Goal: Communication & Community: Ask a question

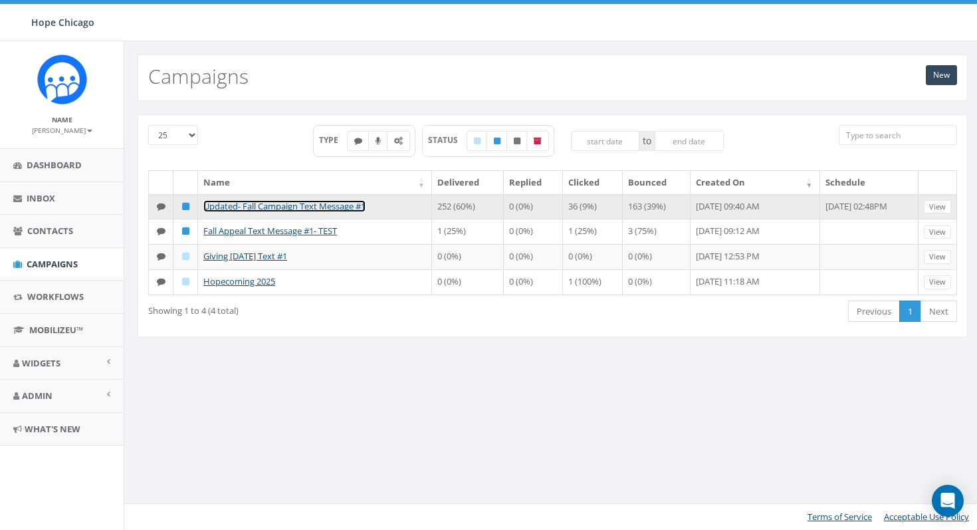
click at [291, 208] on link "Updated- Fall Campaign Text Message #1" at bounding box center [284, 206] width 162 height 12
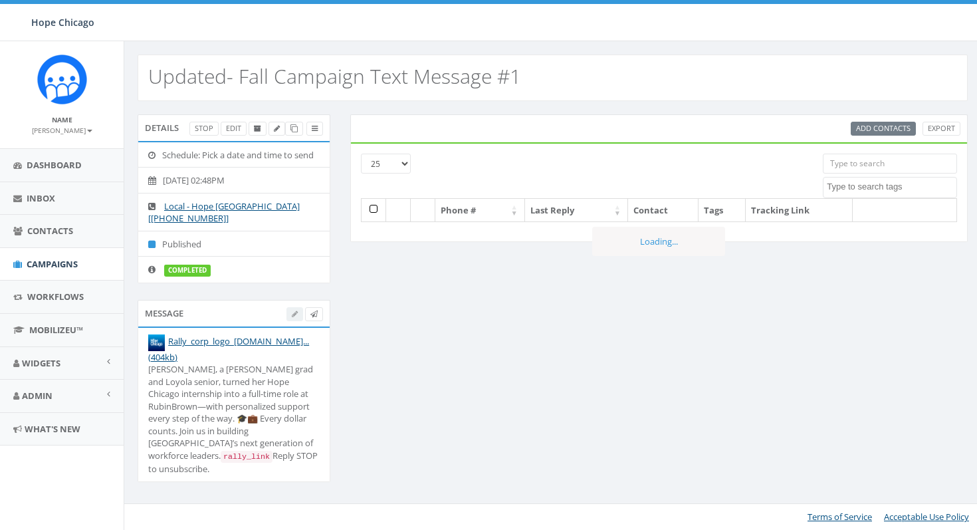
select select
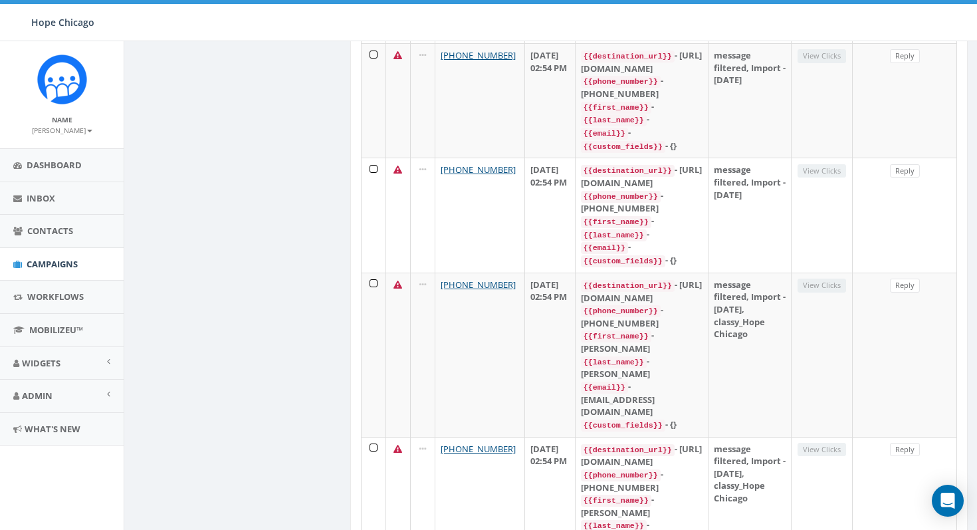
scroll to position [2656, 0]
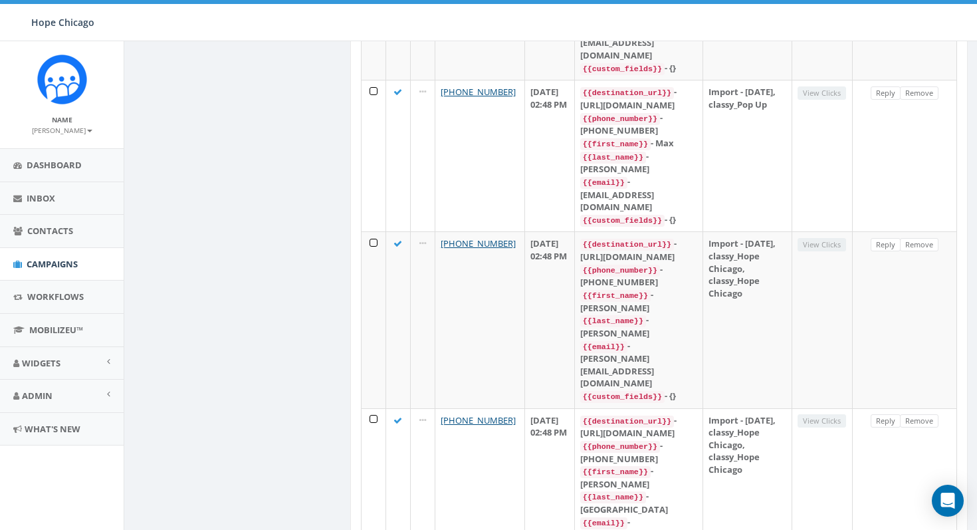
scroll to position [1308, 0]
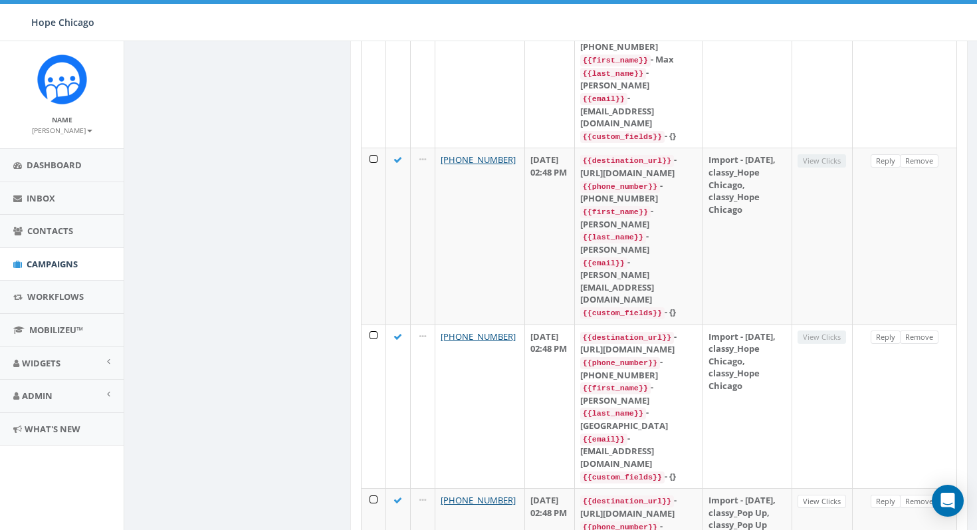
scroll to position [1414, 0]
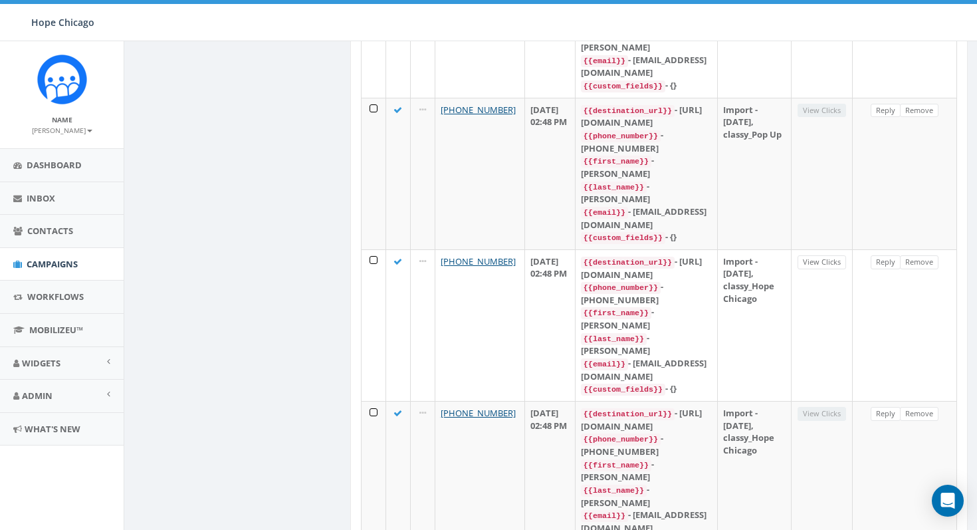
scroll to position [2360, 0]
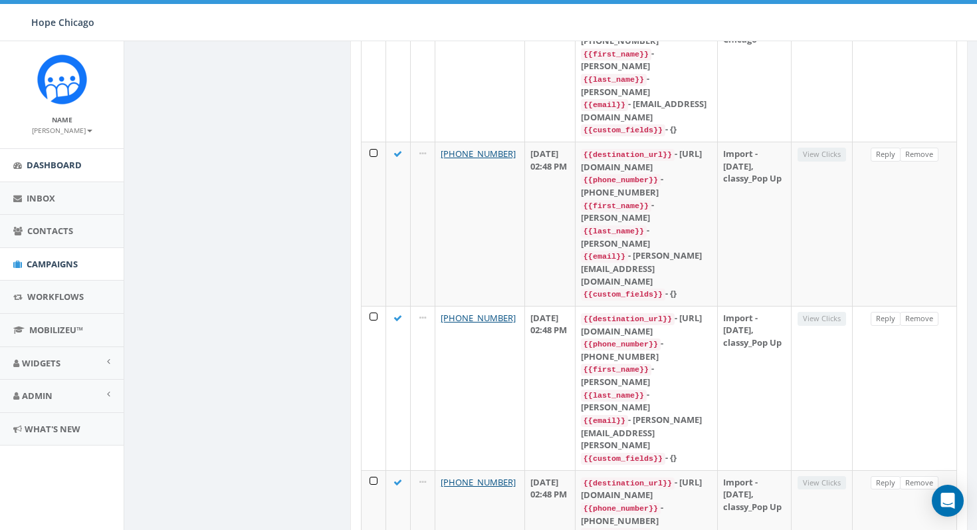
scroll to position [1981, 0]
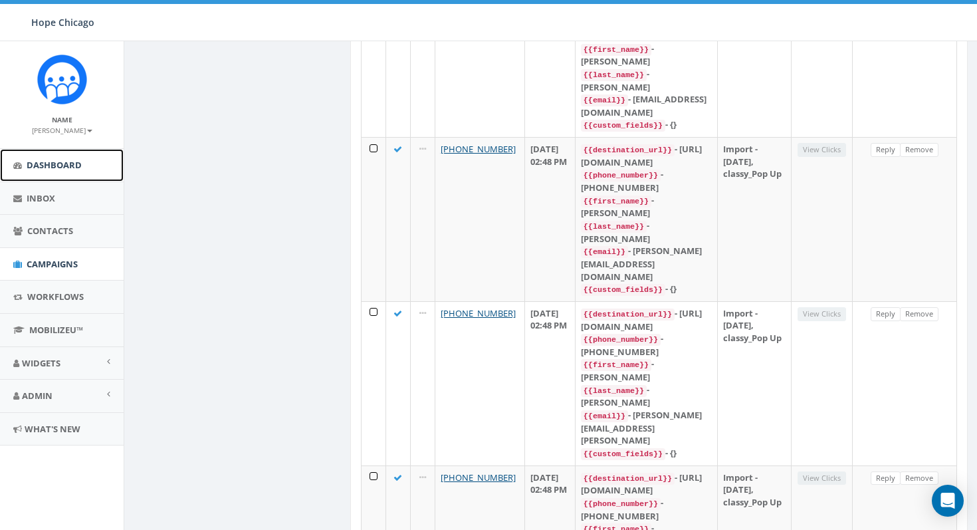
click at [67, 163] on span "Dashboard" at bounding box center [54, 165] width 55 height 12
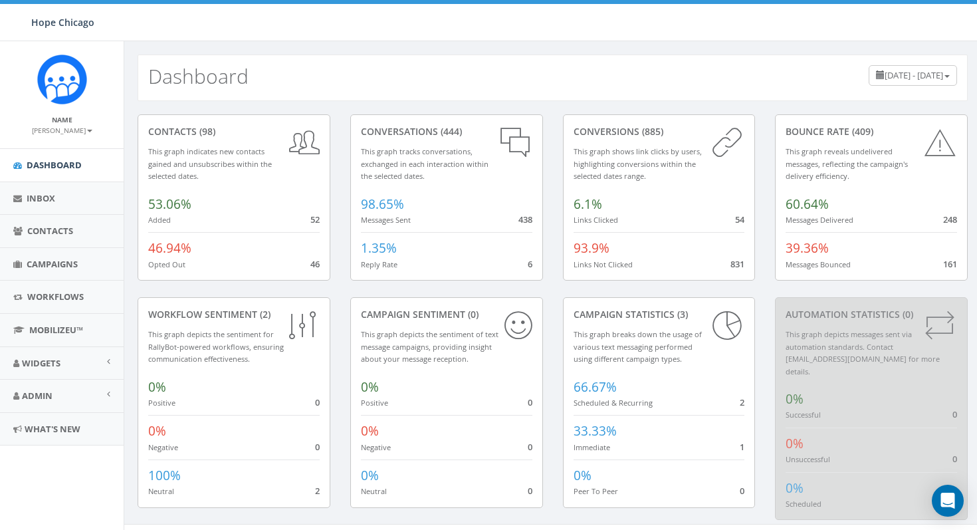
scroll to position [8, 0]
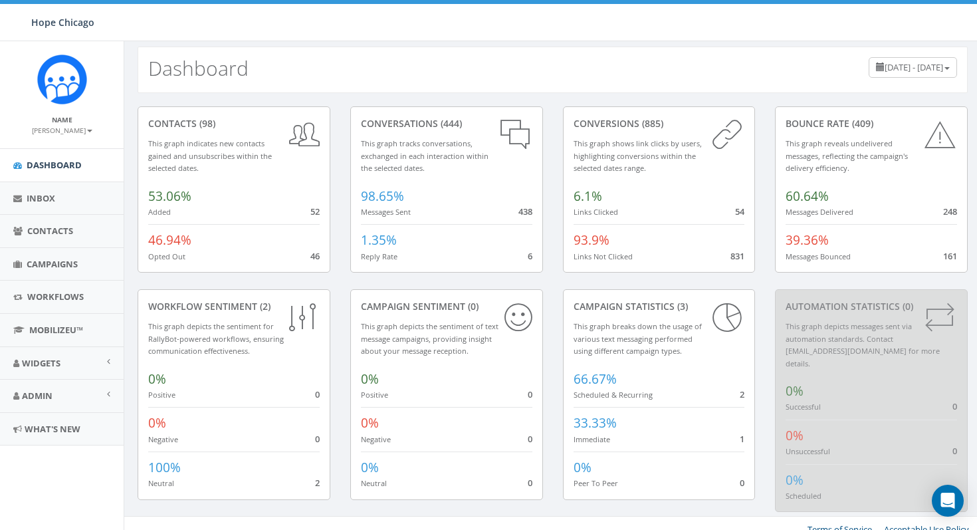
click at [166, 242] on span "46.94%" at bounding box center [169, 239] width 43 height 17
click at [56, 329] on span "MobilizeU™" at bounding box center [56, 330] width 54 height 12
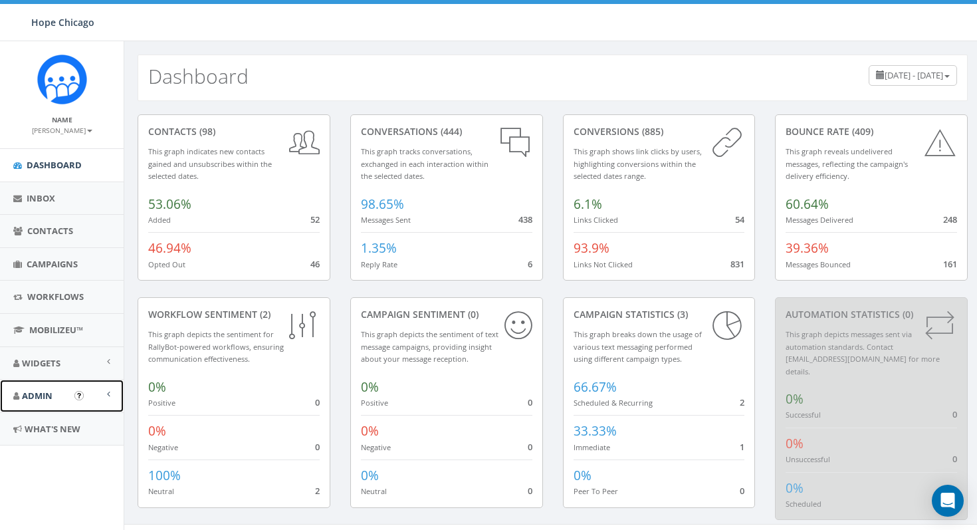
click at [64, 405] on link "Admin" at bounding box center [62, 395] width 124 height 33
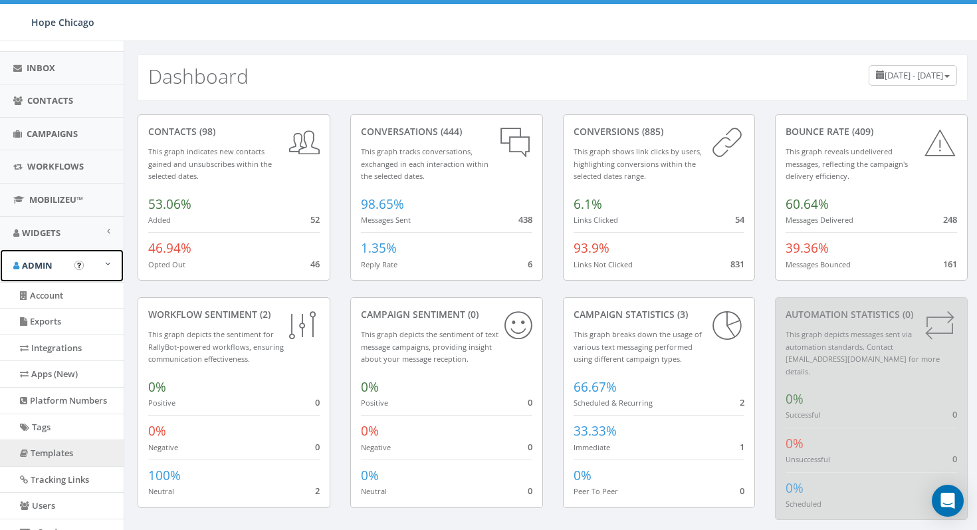
scroll to position [216, 0]
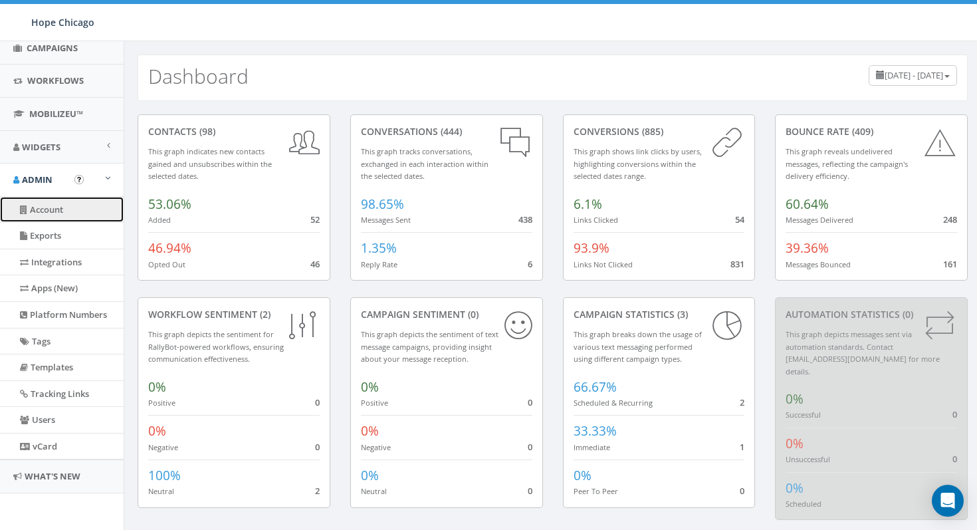
click at [66, 209] on link "Account" at bounding box center [62, 210] width 124 height 26
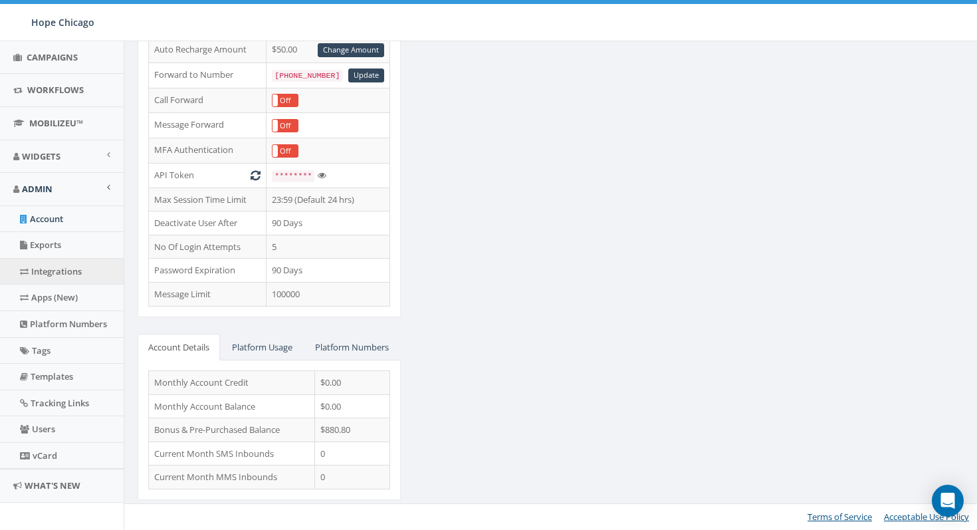
scroll to position [216, 0]
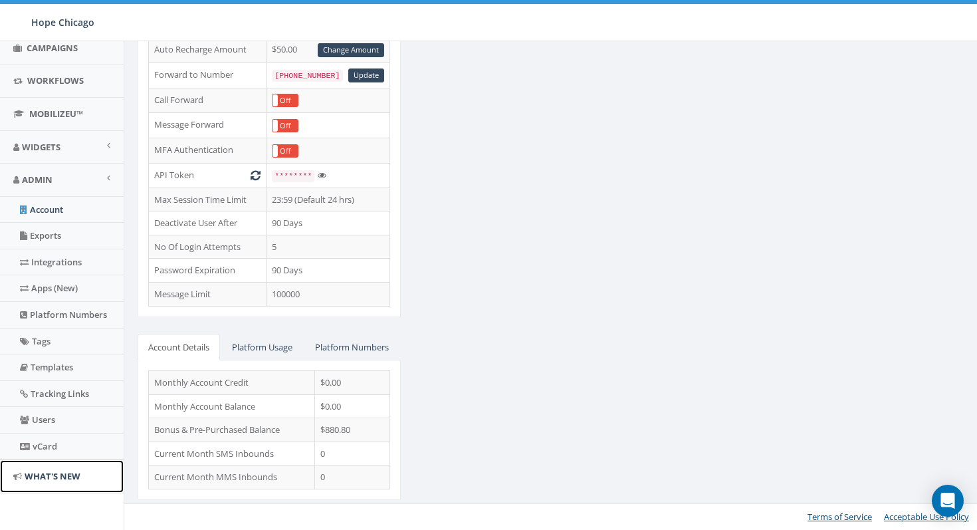
click at [51, 485] on link "What's New" at bounding box center [62, 476] width 124 height 33
click at [51, 475] on span "What's New" at bounding box center [53, 476] width 56 height 12
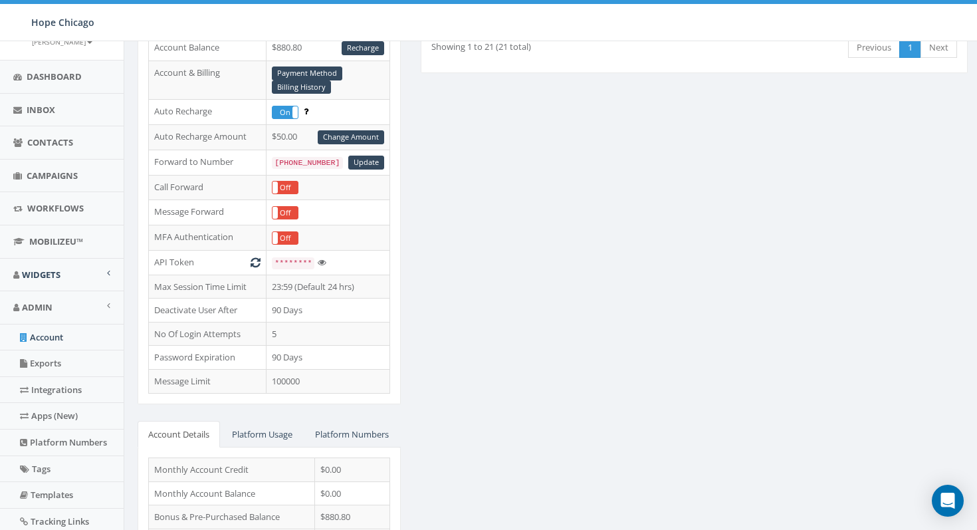
scroll to position [0, 0]
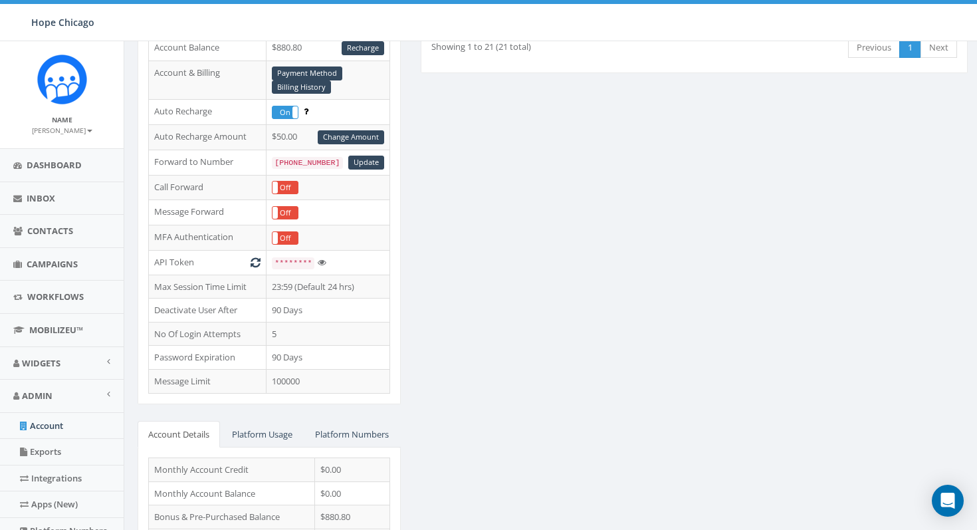
click at [62, 77] on img at bounding box center [62, 79] width 50 height 50
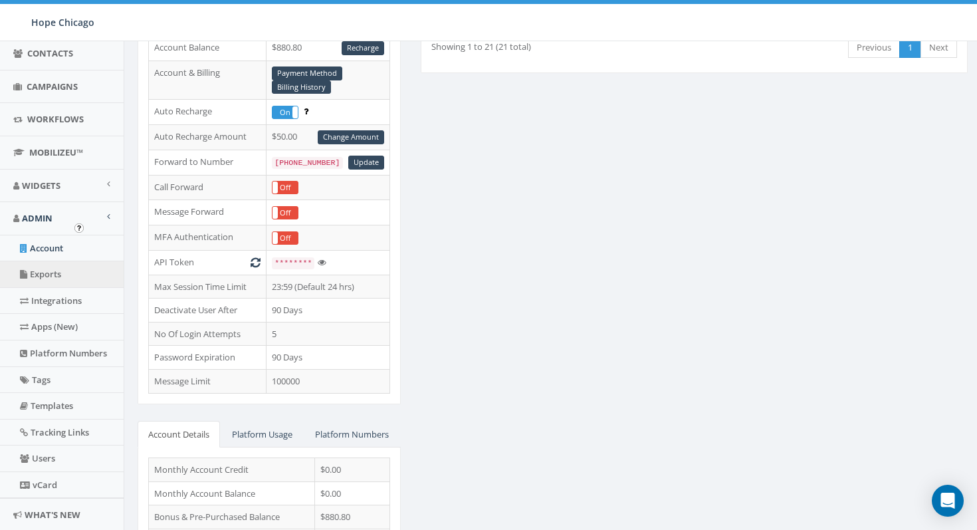
scroll to position [193, 0]
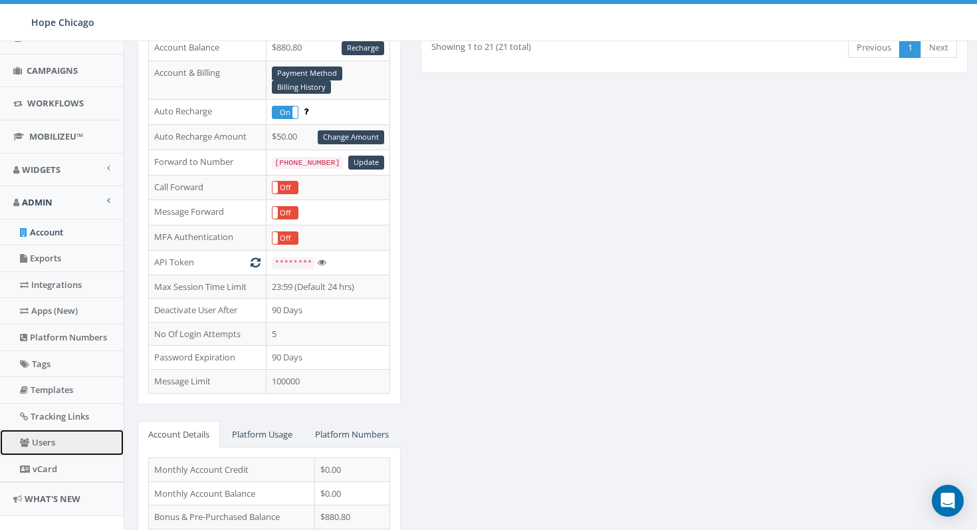
click at [52, 443] on link "Users" at bounding box center [62, 442] width 124 height 26
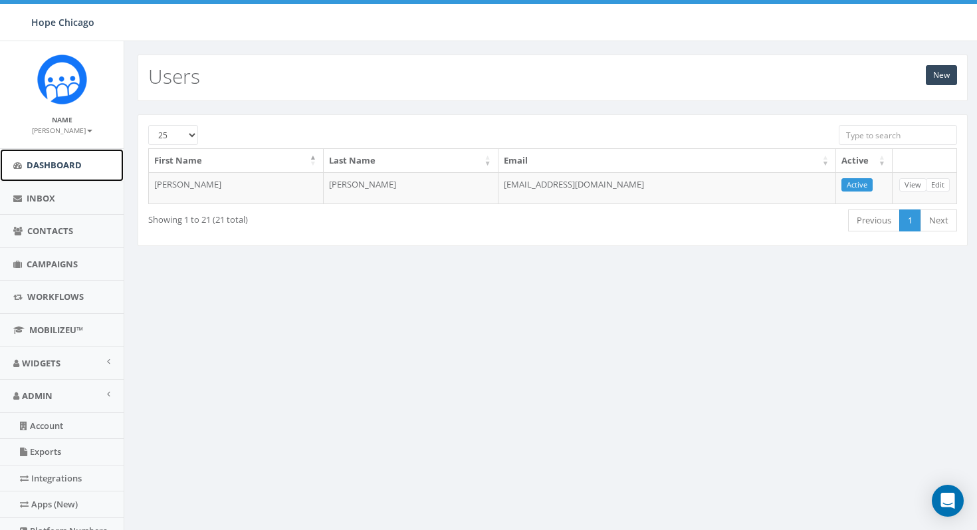
click at [61, 163] on span "Dashboard" at bounding box center [54, 165] width 55 height 12
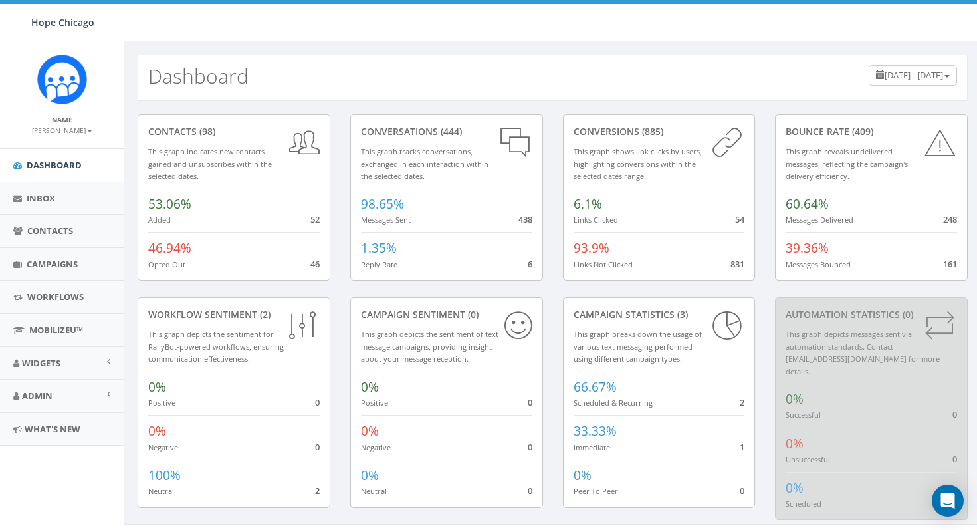
click at [85, 136] on div "Name [PERSON_NAME] Profile Sign Out" at bounding box center [62, 94] width 124 height 107
click at [85, 130] on small "[PERSON_NAME]" at bounding box center [62, 130] width 60 height 9
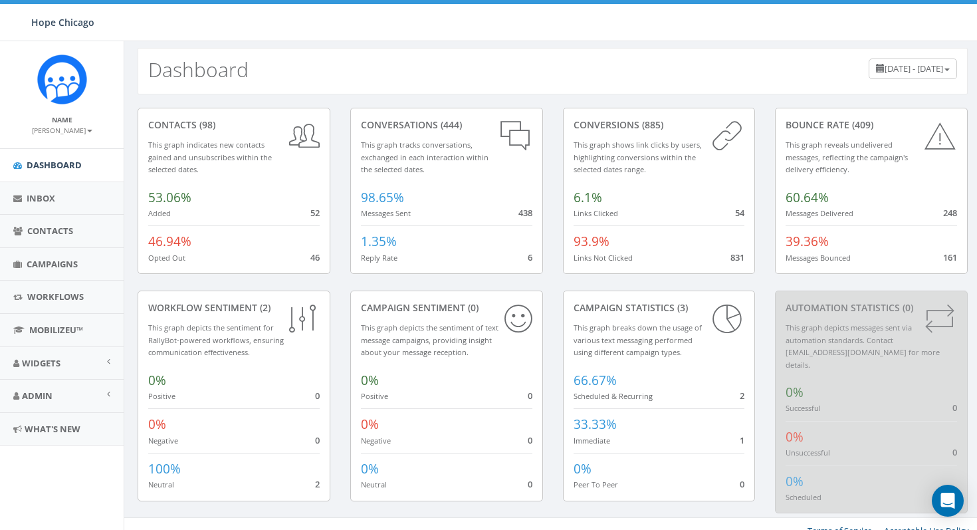
scroll to position [7, 0]
click at [950, 497] on icon "Open Intercom Messenger" at bounding box center [947, 500] width 15 height 17
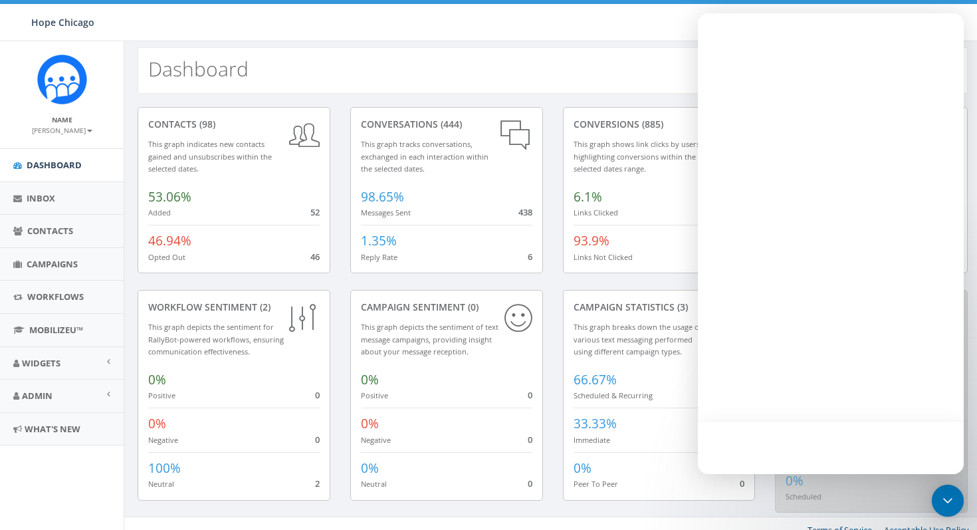
scroll to position [0, 0]
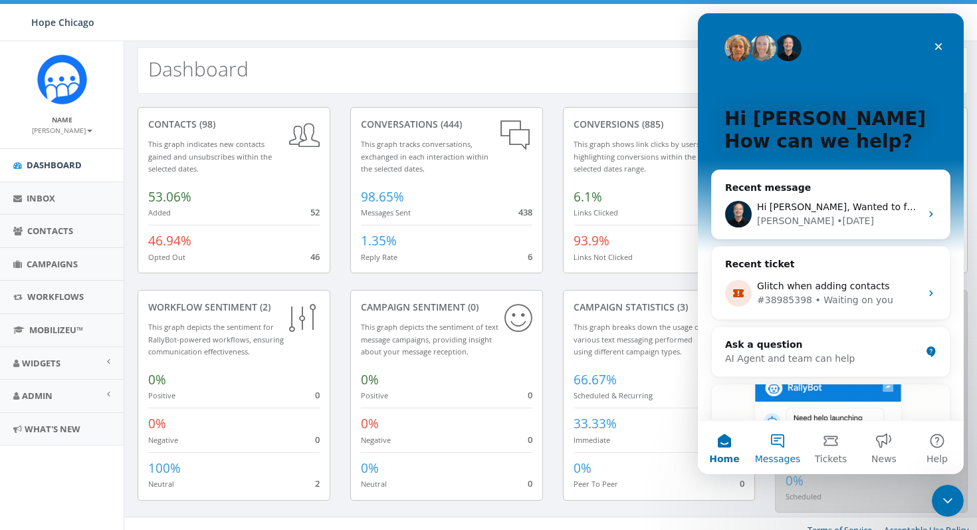
click at [774, 443] on button "Messages" at bounding box center [777, 447] width 53 height 53
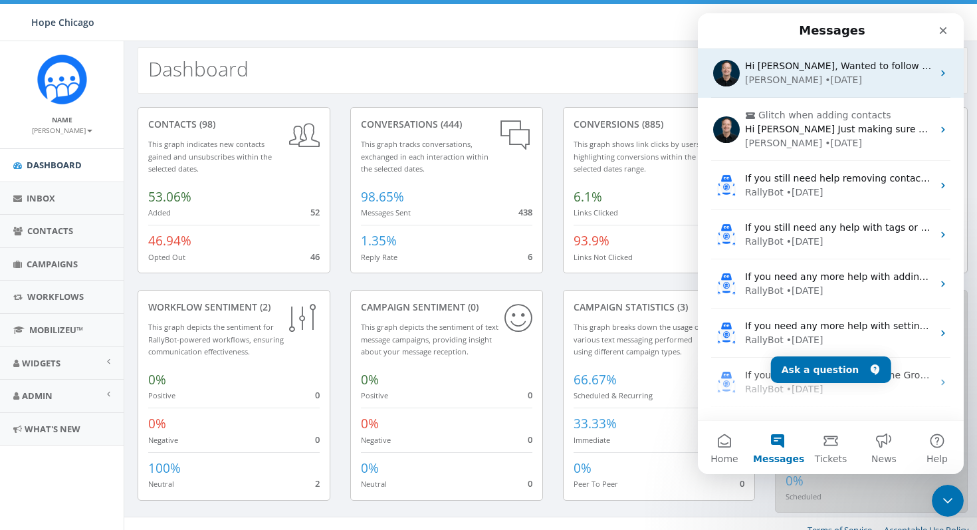
click at [856, 72] on div "Hi [PERSON_NAME], Wanted to follow up on this as well We now have the option fo…" at bounding box center [838, 66] width 187 height 14
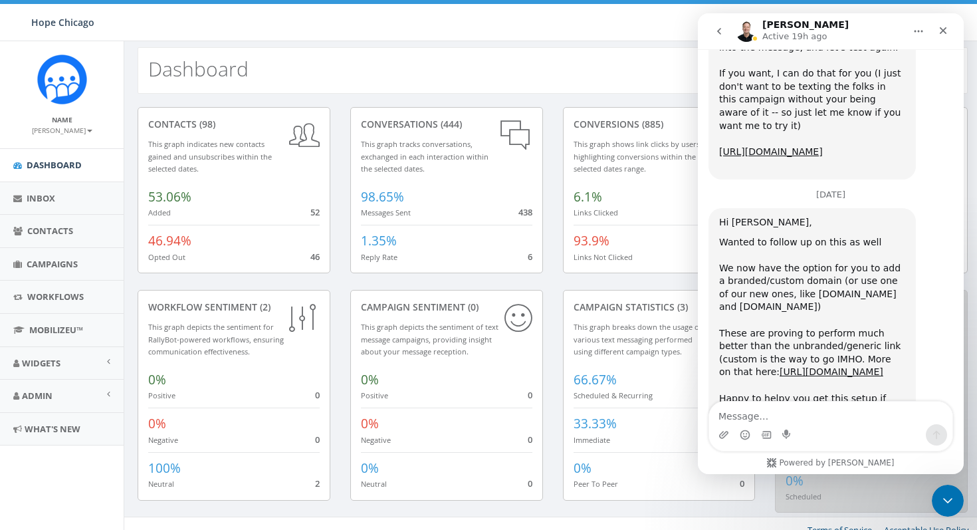
scroll to position [1567, 0]
click at [817, 365] on link "[URL][DOMAIN_NAME]" at bounding box center [831, 370] width 104 height 11
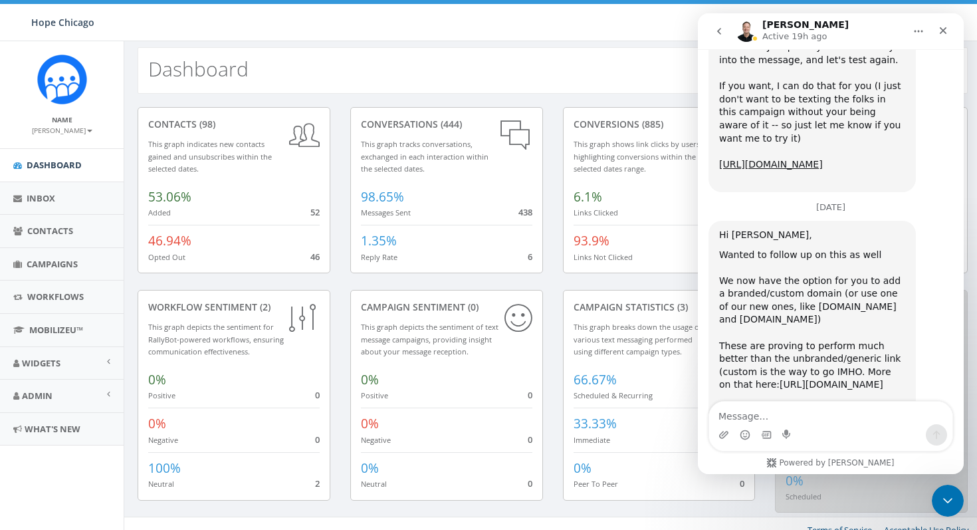
scroll to position [1552, 0]
click at [947, 31] on icon "Close" at bounding box center [943, 30] width 11 height 11
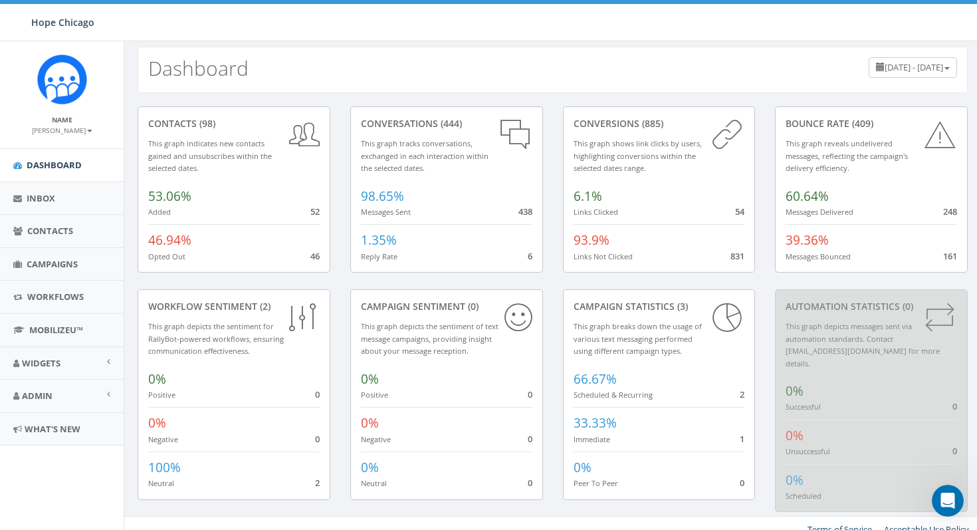
scroll to position [0, 0]
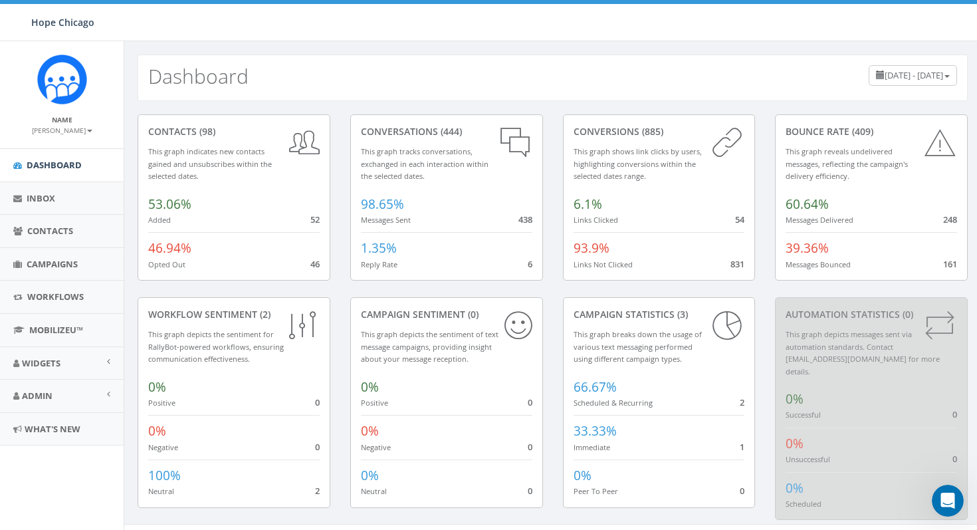
click at [738, 226] on div "conversions (885) This graph shows link clicks by users, highlighting conversio…" at bounding box center [659, 197] width 193 height 166
click at [723, 146] on icon at bounding box center [727, 142] width 35 height 35
click at [950, 506] on div "Open Intercom Messenger" at bounding box center [946, 498] width 44 height 44
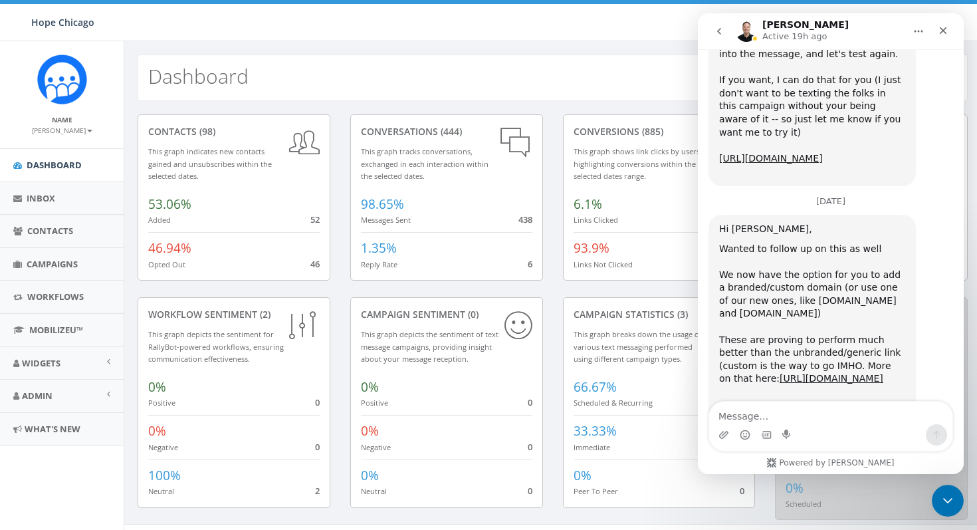
scroll to position [1567, 0]
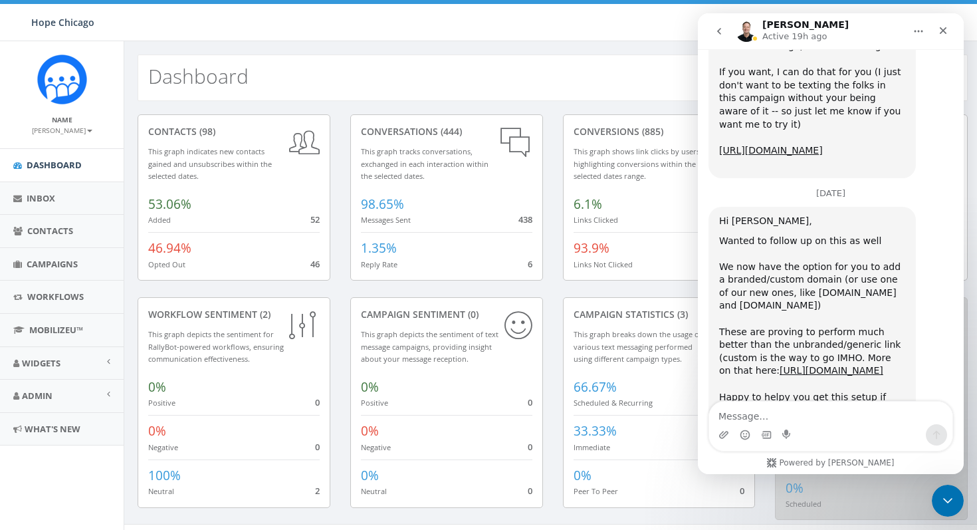
click at [779, 417] on textarea "Message…" at bounding box center [830, 412] width 243 height 23
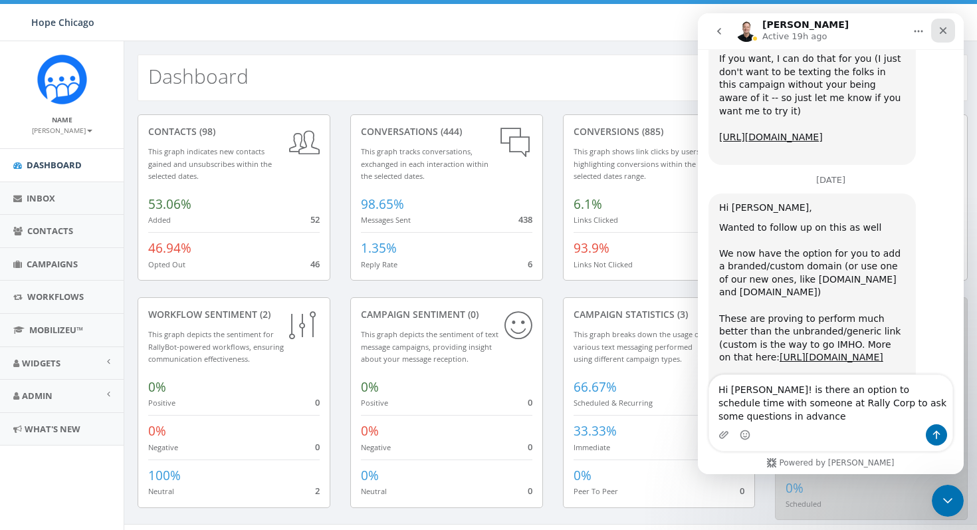
scroll to position [1594, 0]
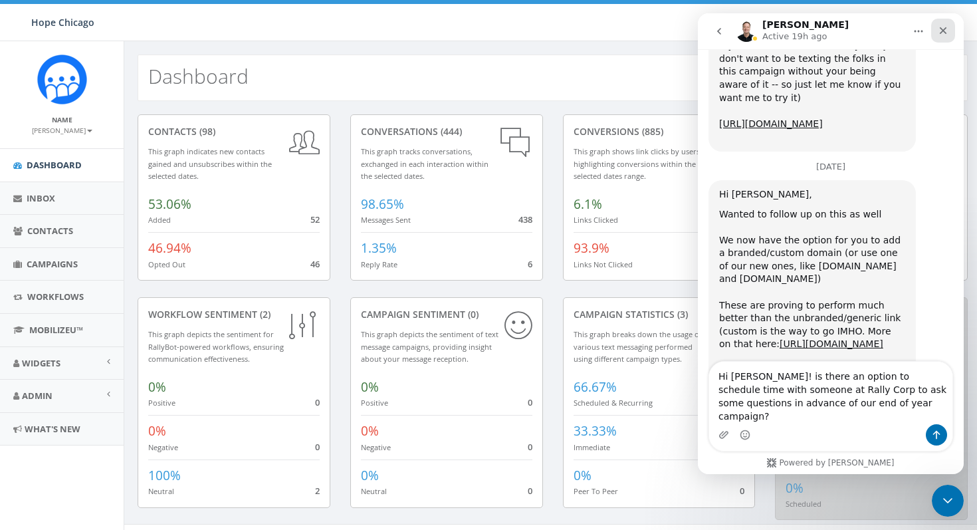
type textarea "Hi [PERSON_NAME]! is there an option to schedule time with someone at Rally Cor…"
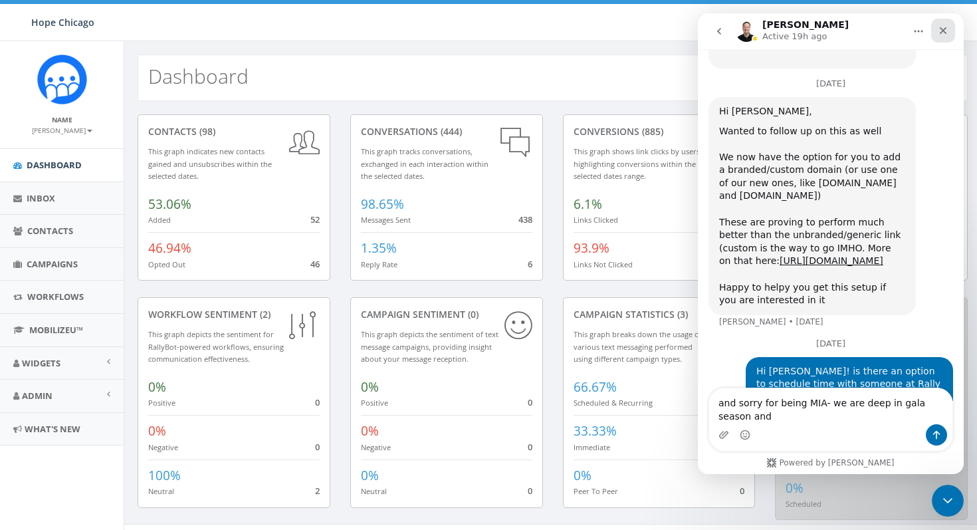
scroll to position [1677, 0]
type textarea "and sorry for being MIA- we are deep in gala season and spread a little thin ri…"
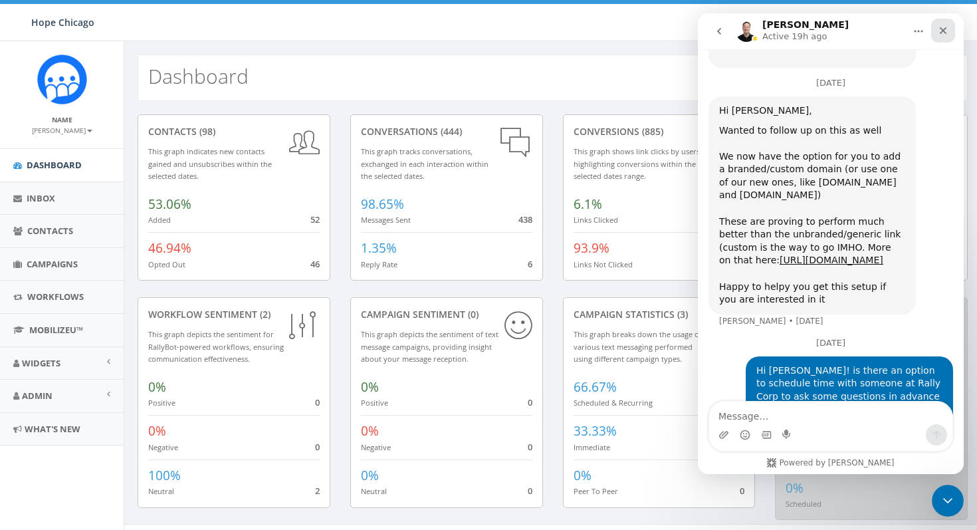
scroll to position [1720, 0]
